Goal: Task Accomplishment & Management: Manage account settings

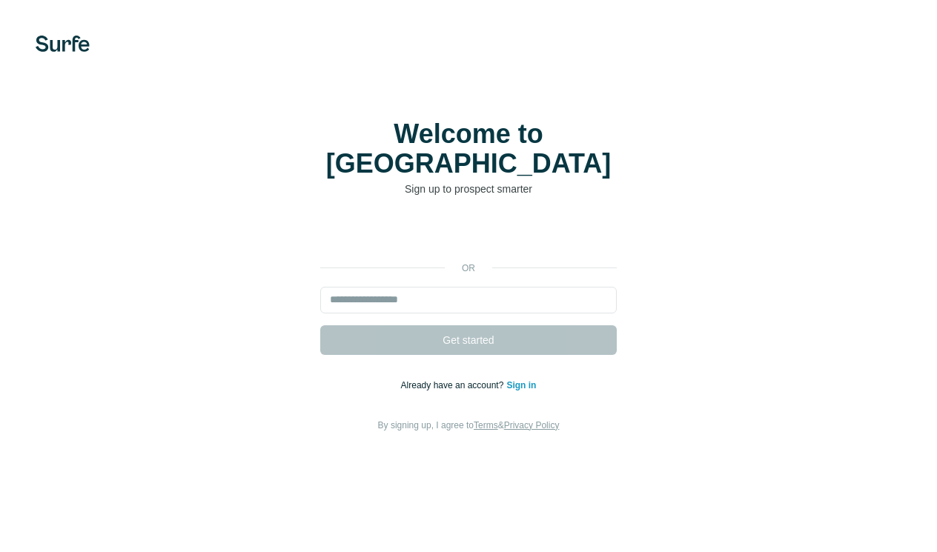
click at [839, 23] on div "Welcome to Surfe Sign up to prospect smarter or Get started Already have an acc…" at bounding box center [468, 276] width 937 height 552
click at [512, 380] on link "Sign in" at bounding box center [521, 385] width 30 height 10
click at [396, 235] on div "or Get started Already have an account? Sign in By signing up, I agree to Terms…" at bounding box center [469, 327] width 878 height 214
click at [417, 220] on div "or Get started Already have an account? Sign in By signing up, I agree to Terms…" at bounding box center [469, 327] width 878 height 214
click at [472, 228] on div "or Get started Already have an account? Sign in By signing up, I agree to Terms…" at bounding box center [469, 327] width 878 height 214
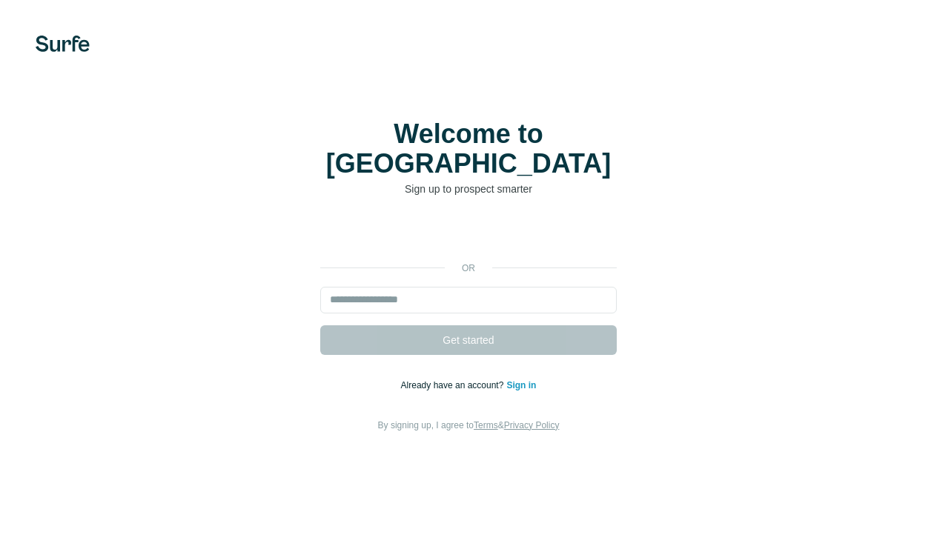
click at [466, 262] on p "or" at bounding box center [468, 268] width 47 height 13
click at [472, 262] on p "or" at bounding box center [468, 268] width 47 height 13
click at [433, 198] on div "Welcome to Surfe Sign up to prospect smarter or Get started Already have an acc…" at bounding box center [469, 276] width 878 height 314
click at [523, 380] on link "Sign in" at bounding box center [521, 385] width 30 height 10
